Goal: Information Seeking & Learning: Learn about a topic

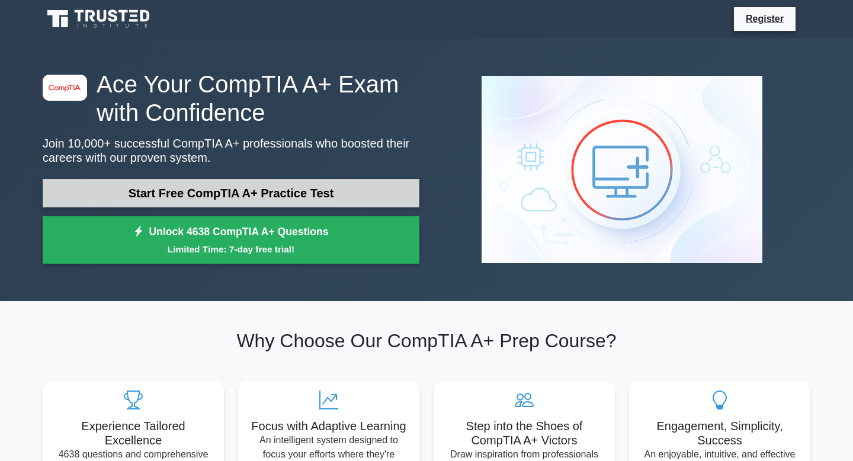
click at [180, 190] on link "Start Free CompTIA A+ Practice Test" at bounding box center [231, 193] width 377 height 28
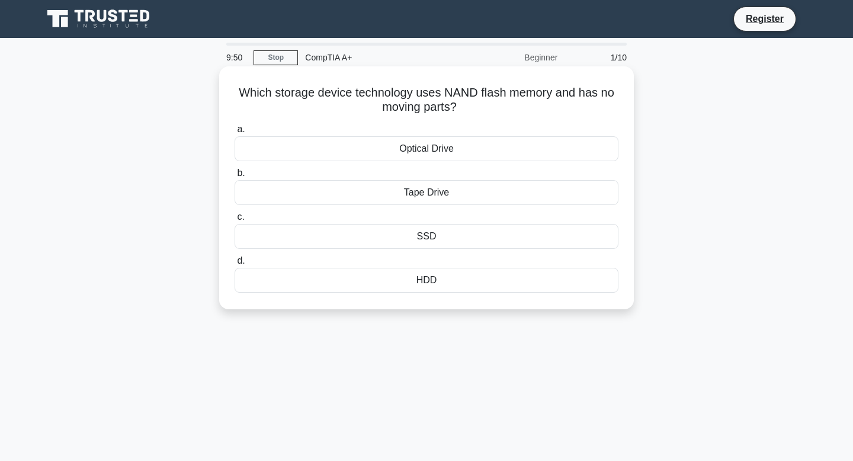
click at [282, 229] on div "SSD" at bounding box center [427, 236] width 384 height 25
click at [235, 221] on input "c. SSD" at bounding box center [235, 217] width 0 height 8
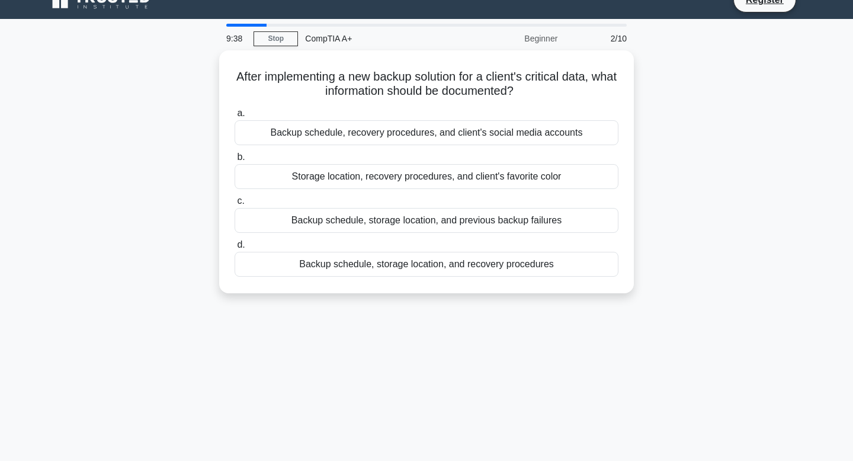
scroll to position [25, 0]
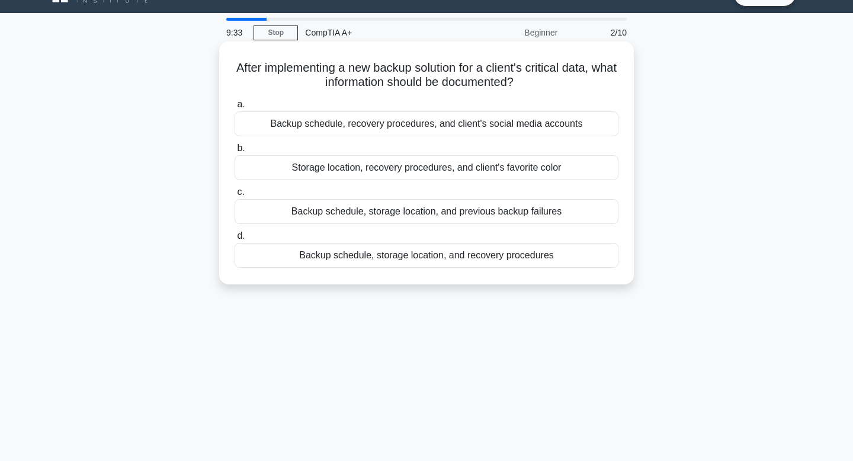
click at [297, 245] on div "Backup schedule, storage location, and recovery procedures" at bounding box center [427, 255] width 384 height 25
click at [235, 240] on input "d. Backup schedule, storage location, and recovery procedures" at bounding box center [235, 236] width 0 height 8
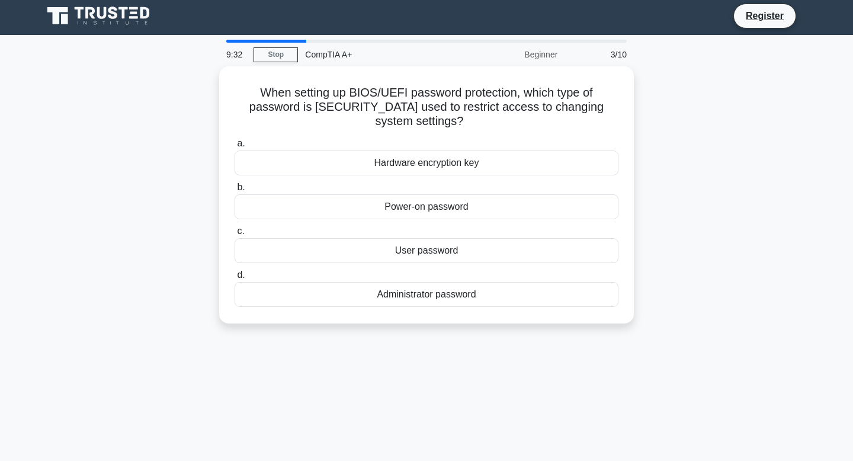
scroll to position [0, 0]
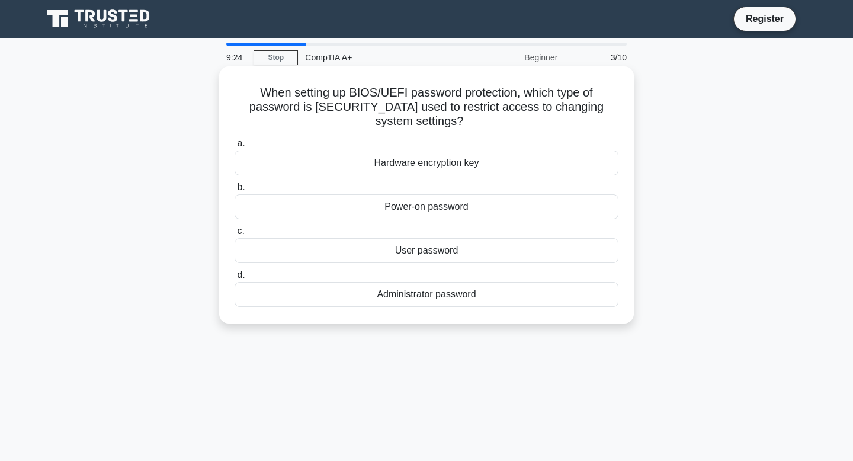
click at [340, 151] on div "Hardware encryption key" at bounding box center [427, 163] width 384 height 25
click at [235, 142] on input "a. Hardware encryption key" at bounding box center [235, 144] width 0 height 8
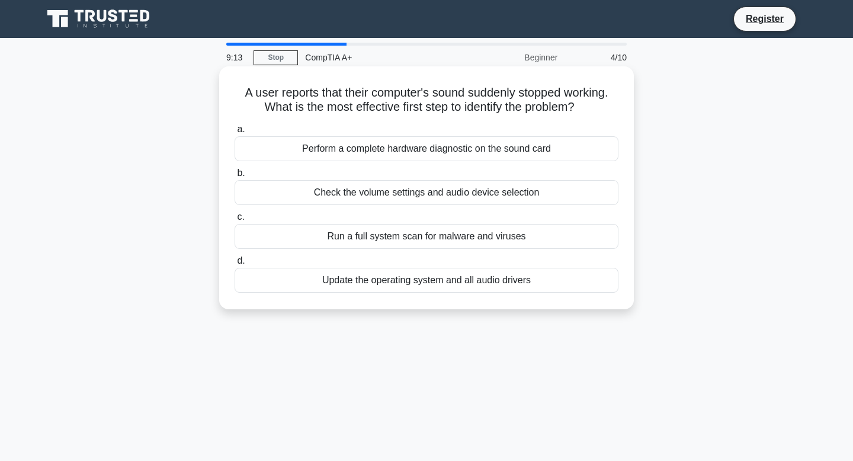
click at [346, 191] on div "Check the volume settings and audio device selection" at bounding box center [427, 192] width 384 height 25
click at [235, 177] on input "b. Check the volume settings and audio device selection" at bounding box center [235, 173] width 0 height 8
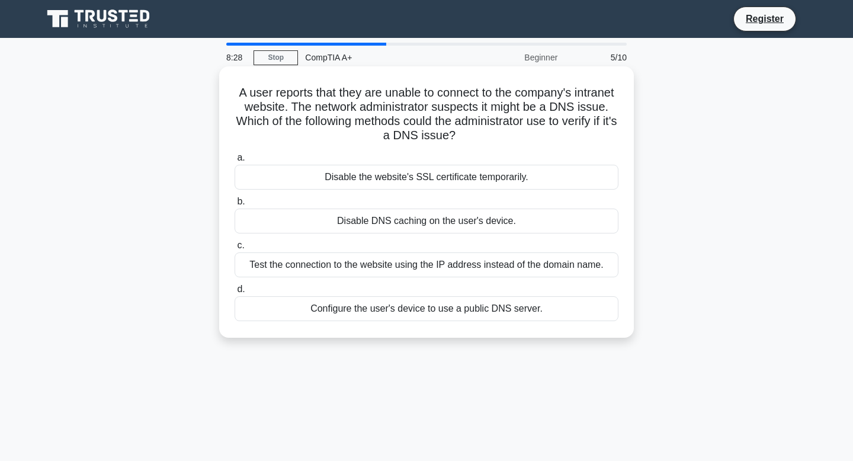
click at [352, 264] on div "Test the connection to the website using the IP address instead of the domain n…" at bounding box center [427, 264] width 384 height 25
click at [235, 249] on input "c. Test the connection to the website using the IP address instead of the domai…" at bounding box center [235, 246] width 0 height 8
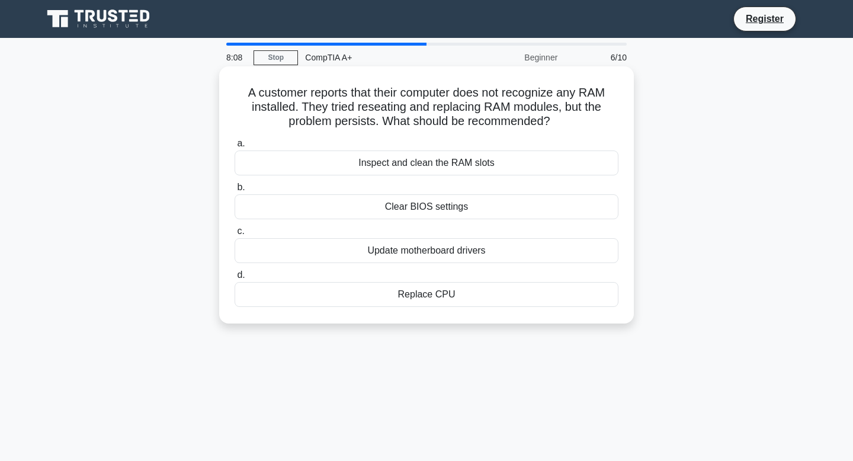
click at [354, 252] on div "Update motherboard drivers" at bounding box center [427, 250] width 384 height 25
click at [235, 235] on input "c. Update motherboard drivers" at bounding box center [235, 232] width 0 height 8
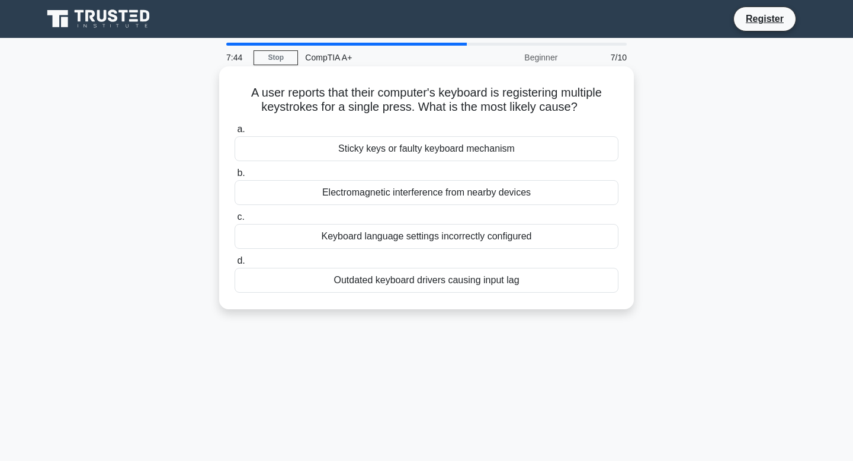
click at [368, 158] on div "Sticky keys or faulty keyboard mechanism" at bounding box center [427, 148] width 384 height 25
click at [235, 133] on input "a. Sticky keys or faulty keyboard mechanism" at bounding box center [235, 130] width 0 height 8
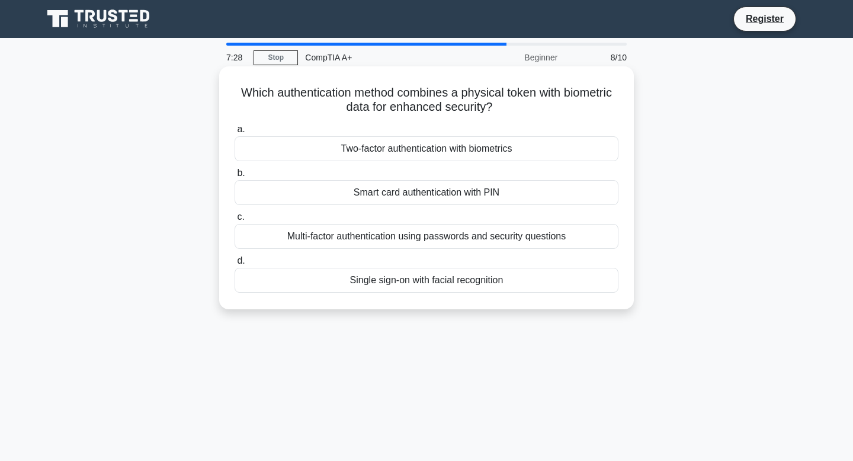
click at [378, 279] on div "Single sign-on with facial recognition" at bounding box center [427, 280] width 384 height 25
click at [235, 265] on input "d. Single sign-on with facial recognition" at bounding box center [235, 261] width 0 height 8
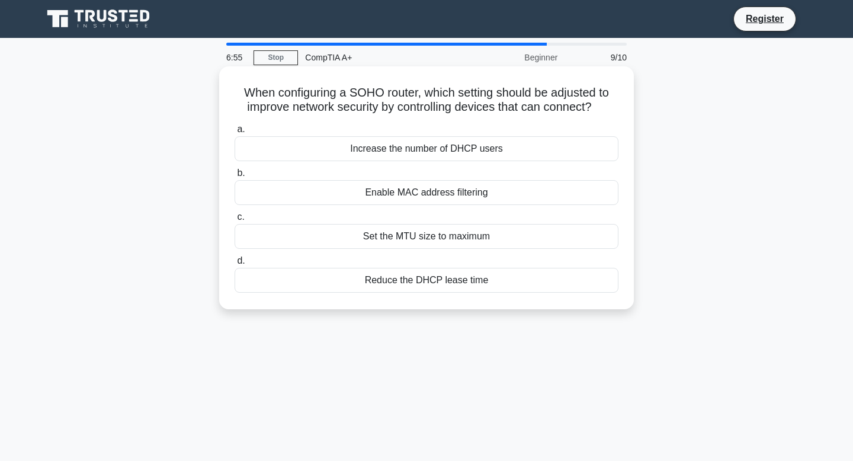
click at [385, 146] on div "Increase the number of DHCP users" at bounding box center [427, 148] width 384 height 25
click at [235, 133] on input "a. Increase the number of DHCP users" at bounding box center [235, 130] width 0 height 8
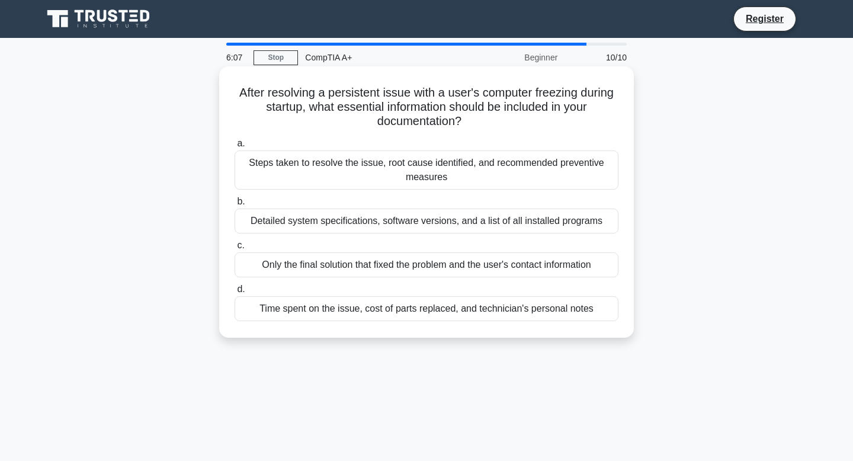
click at [392, 311] on div "Time spent on the issue, cost of parts replaced, and technician's personal notes" at bounding box center [427, 308] width 384 height 25
click at [235, 293] on input "d. Time spent on the issue, cost of parts replaced, and technician's personal n…" at bounding box center [235, 290] width 0 height 8
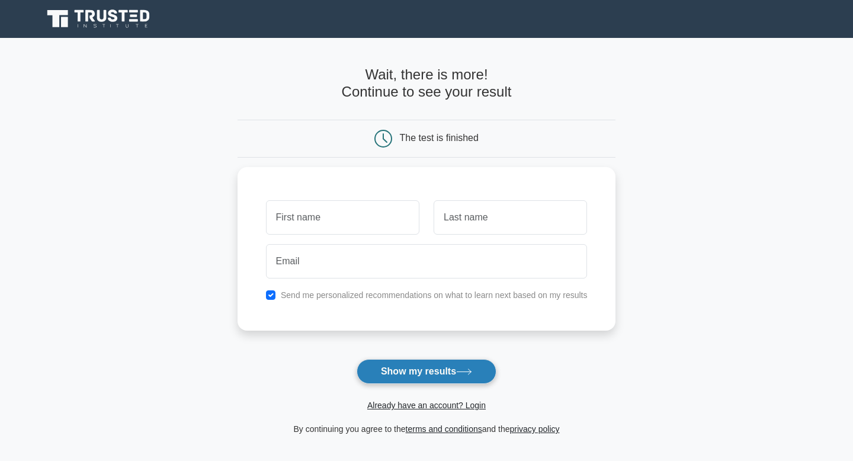
click at [408, 379] on button "Show my results" at bounding box center [427, 371] width 140 height 25
